Goal: Browse casually

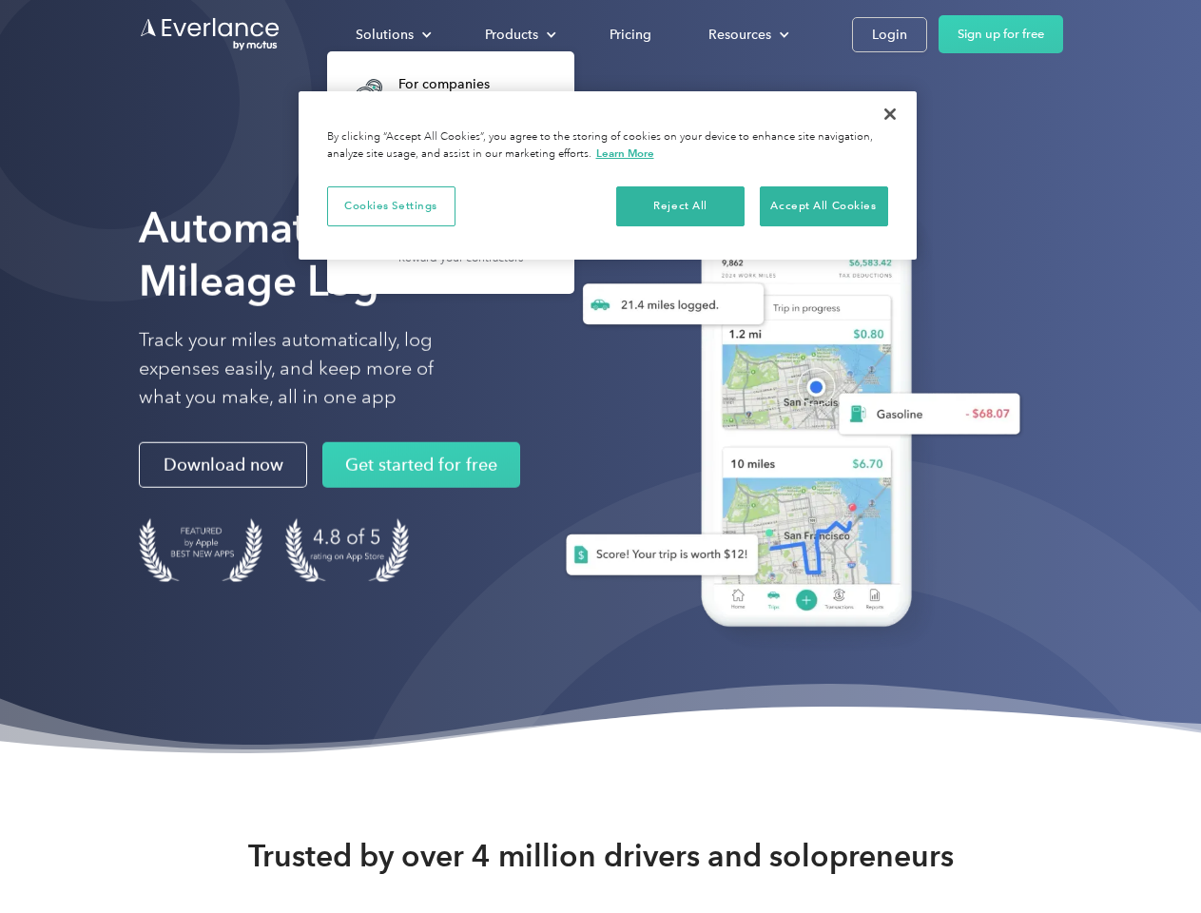
click at [393, 34] on div "Solutions" at bounding box center [385, 35] width 58 height 24
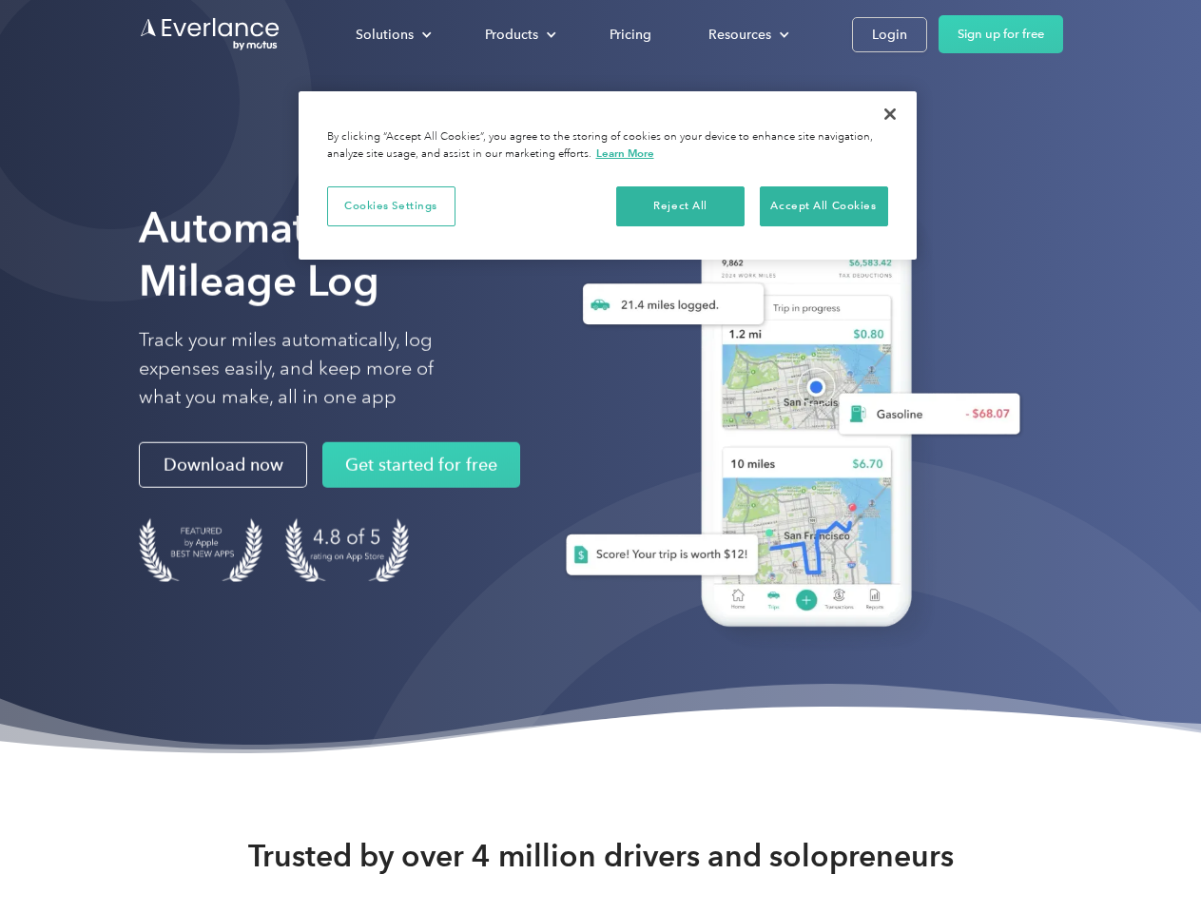
click at [518, 34] on div "Products" at bounding box center [511, 35] width 53 height 24
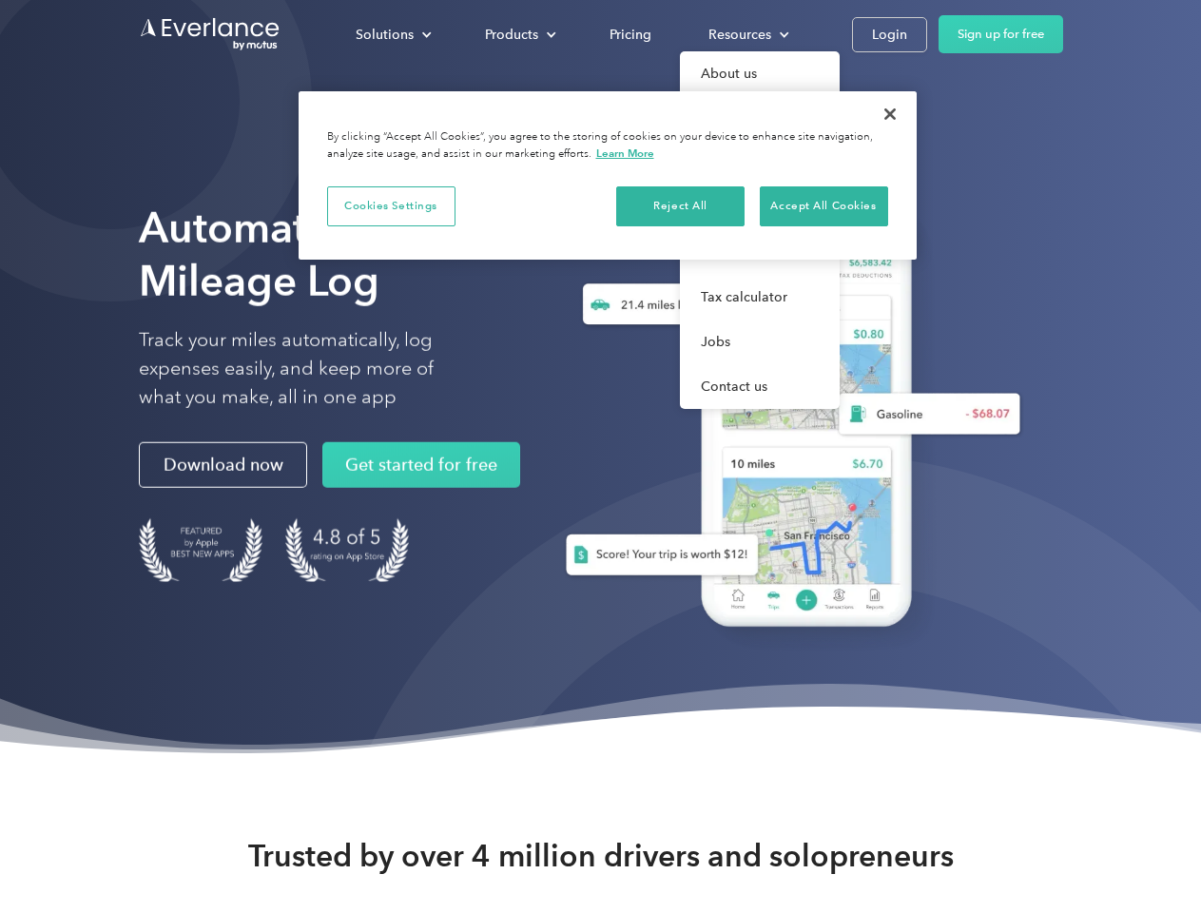
click at [747, 34] on div "Resources" at bounding box center [739, 35] width 63 height 24
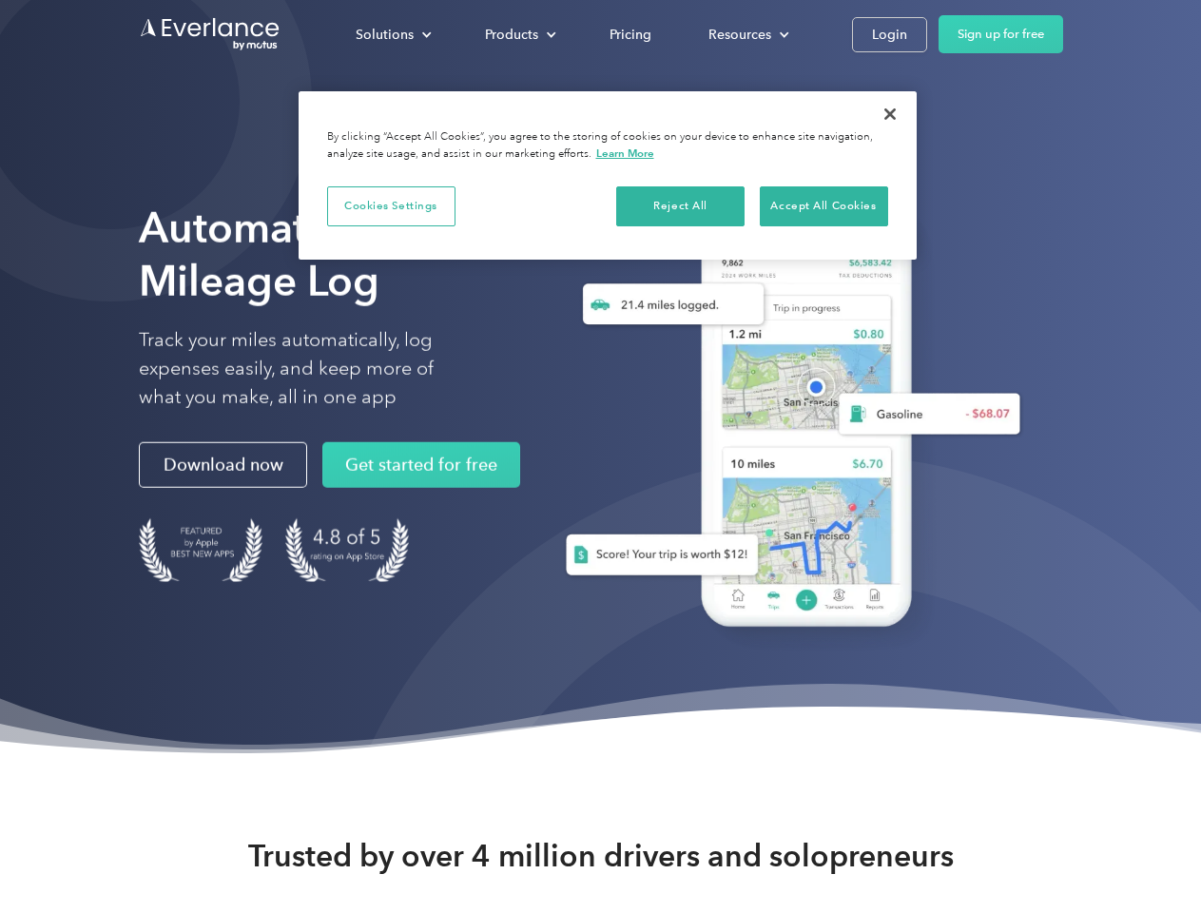
click at [391, 205] on button "Cookies Settings" at bounding box center [391, 206] width 128 height 40
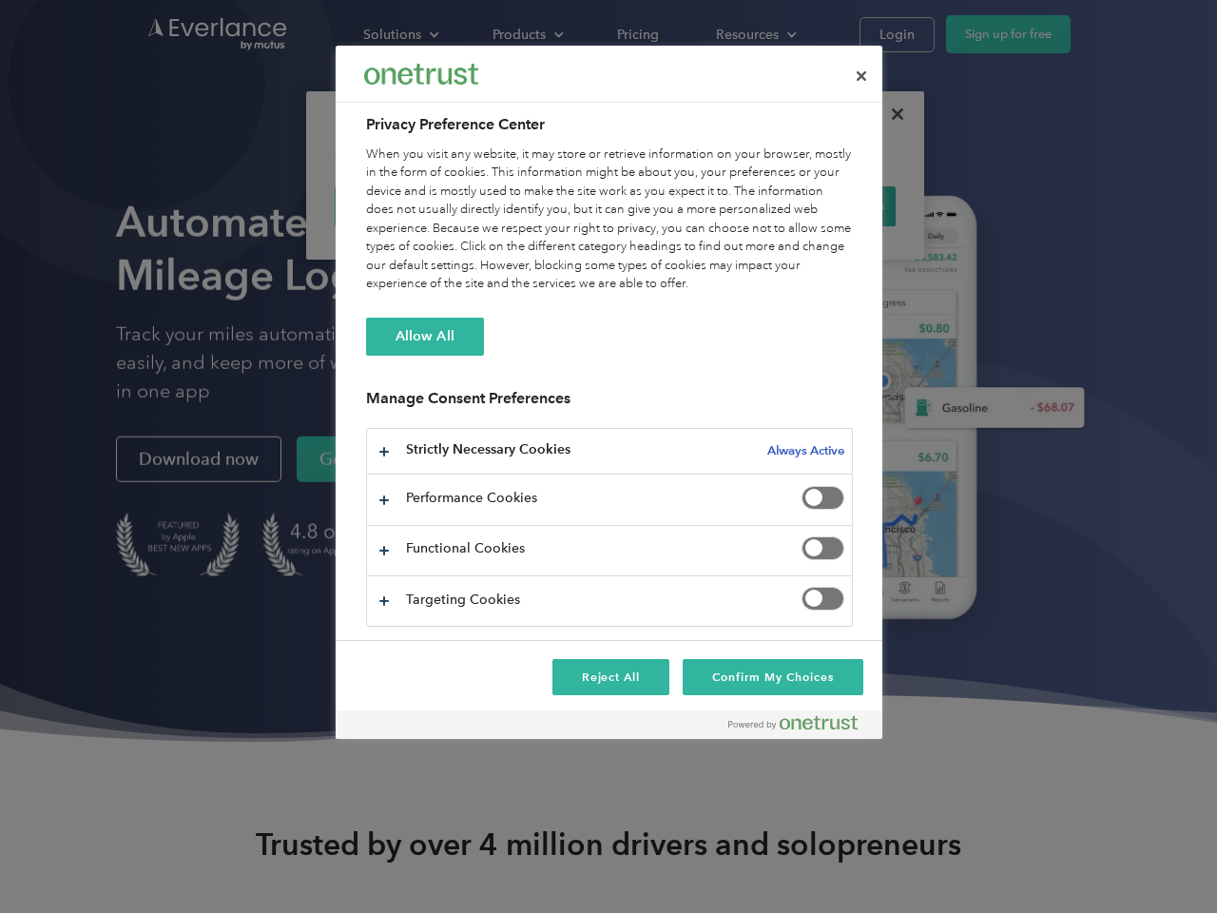
click at [681, 205] on div "When you visit any website, it may store or retrieve information on your browse…" at bounding box center [609, 219] width 487 height 148
click at [824, 205] on div "When you visit any website, it may store or retrieve information on your browse…" at bounding box center [609, 219] width 487 height 148
click at [890, 114] on div at bounding box center [608, 456] width 1217 height 913
